Goal: Task Accomplishment & Management: Manage account settings

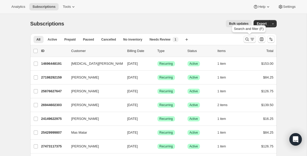
click at [247, 40] on icon "Search and filter results" at bounding box center [246, 39] width 3 height 3
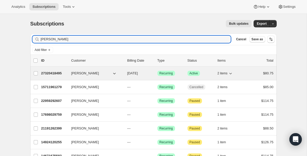
type input "[PERSON_NAME]"
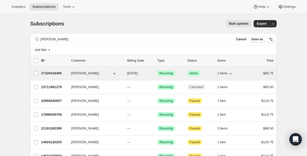
click at [66, 73] on p "27320418495" at bounding box center [54, 73] width 26 height 5
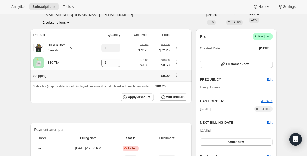
scroll to position [22, 0]
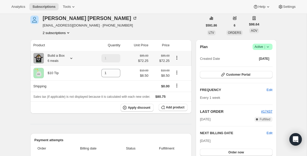
click at [56, 59] on div "Build a Box 6 meals" at bounding box center [54, 58] width 21 height 10
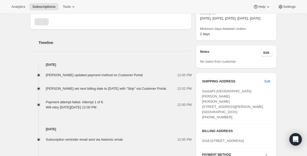
scroll to position [176, 0]
